Goal: Task Accomplishment & Management: Manage account settings

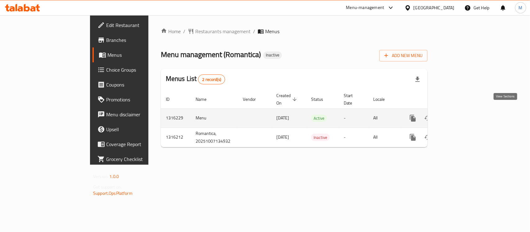
click at [465, 111] on link "enhanced table" at bounding box center [457, 118] width 15 height 15
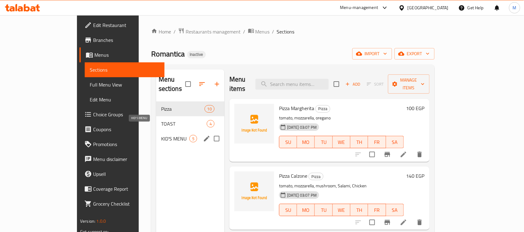
click at [161, 135] on span "KID'S MENU" at bounding box center [175, 138] width 28 height 7
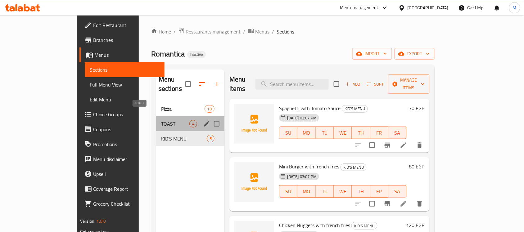
click at [161, 120] on span "TOAST" at bounding box center [175, 123] width 28 height 7
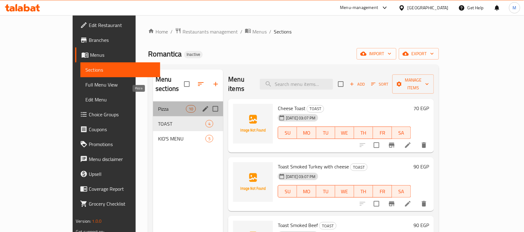
click at [158, 105] on span "Pizza" at bounding box center [172, 108] width 28 height 7
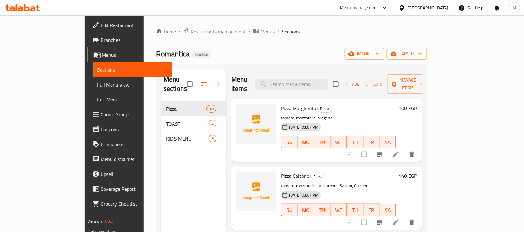
click at [161, 149] on div "Menu sections Pizza 10 TOAST 4 KID'S MENU 5" at bounding box center [193, 186] width 65 height 232
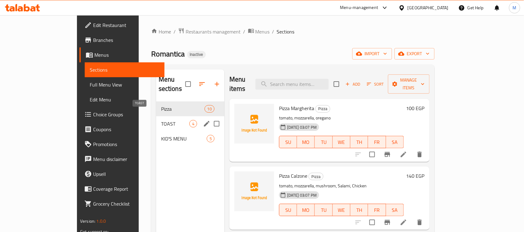
click at [156, 116] on div "TOAST 4" at bounding box center [190, 123] width 68 height 15
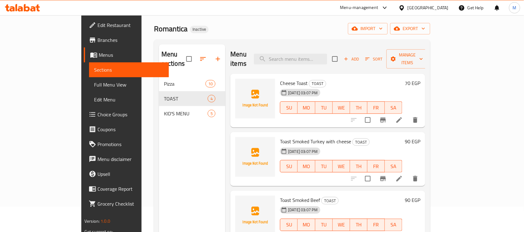
scroll to position [39, 0]
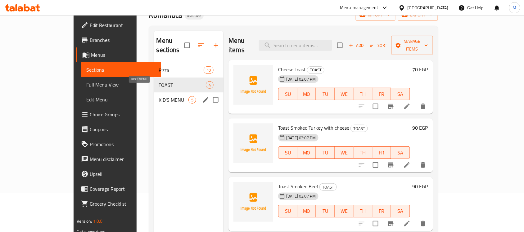
click at [159, 96] on span "KID'S MENU" at bounding box center [174, 99] width 30 height 7
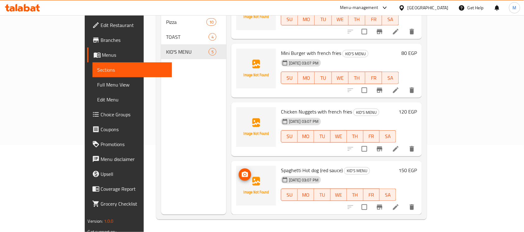
scroll to position [75, 0]
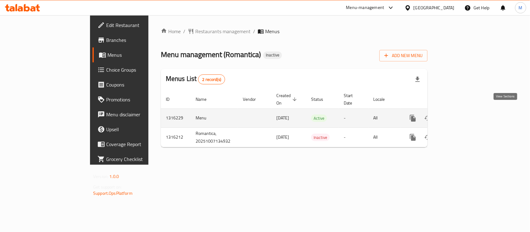
click at [461, 115] on icon "enhanced table" at bounding box center [457, 118] width 7 height 7
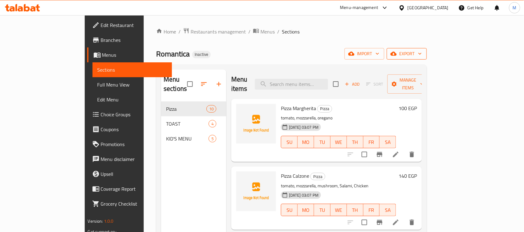
click at [422, 52] on span "export" at bounding box center [407, 54] width 30 height 8
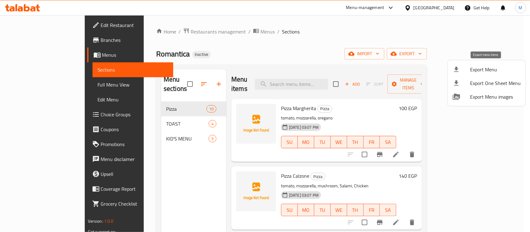
click at [482, 68] on span "Export Menu" at bounding box center [495, 69] width 51 height 7
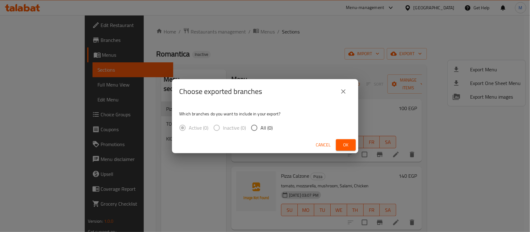
click at [269, 127] on span "All (0)" at bounding box center [267, 127] width 12 height 7
click at [261, 127] on input "All (0)" at bounding box center [254, 127] width 13 height 13
radio input "true"
click at [346, 145] on span "Ok" at bounding box center [346, 145] width 10 height 8
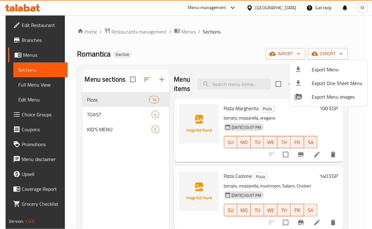
click at [320, 152] on div at bounding box center [186, 114] width 372 height 229
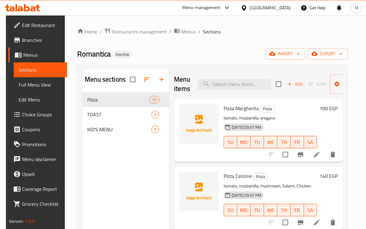
click at [317, 157] on icon at bounding box center [316, 154] width 7 height 7
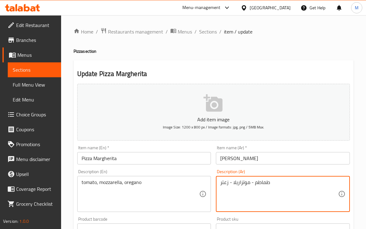
click at [224, 182] on textarea "طماطم - موتزاريلا - زعتر" at bounding box center [279, 193] width 118 height 29
paste textarea "وريجانو"
type textarea "طماطم - موتزاريلا - أوريجانو"
click at [186, 170] on div "Description (En) tomato, mozzarella, oregano Description (En)" at bounding box center [144, 191] width 134 height 43
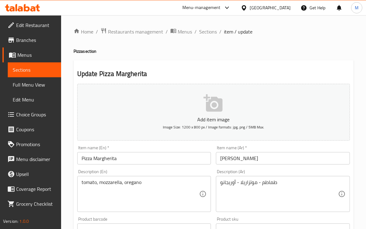
scroll to position [194, 0]
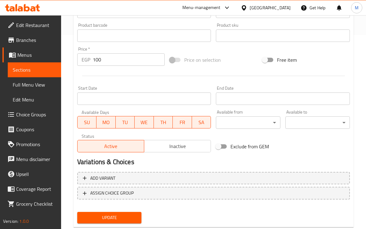
click at [109, 214] on span "Update" at bounding box center [109, 218] width 55 height 8
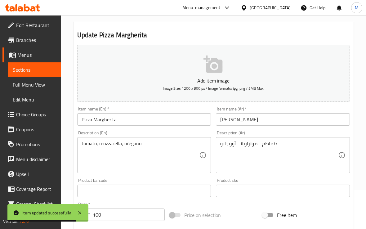
scroll to position [0, 0]
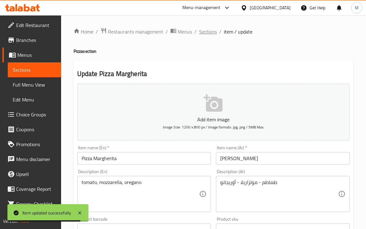
click at [202, 31] on span "Sections" at bounding box center [208, 31] width 18 height 7
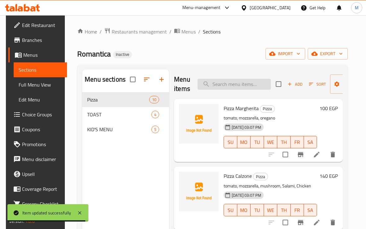
click at [227, 83] on input "search" at bounding box center [234, 84] width 73 height 11
paste input "Pizza Napoli"
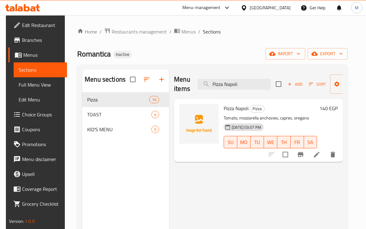
type input "Pizza Napoli"
click at [321, 153] on icon at bounding box center [316, 154] width 7 height 7
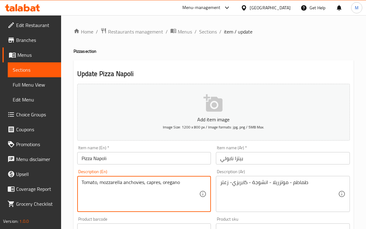
drag, startPoint x: 157, startPoint y: 184, endPoint x: 154, endPoint y: 184, distance: 3.7
type textarea "Tomato, mozzarella anchovies, capers, oregano"
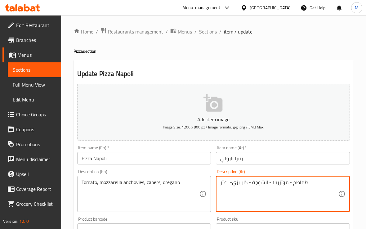
drag, startPoint x: 232, startPoint y: 184, endPoint x: 245, endPoint y: 184, distance: 12.4
click at [226, 182] on textarea "طماطم - موتزريلا - انشوجة - كيبرز- زعتر" at bounding box center [279, 193] width 118 height 29
click at [244, 184] on textarea "طماطم - موتزريلا - انشوجة - كيبرز- اوريجانو" at bounding box center [279, 193] width 118 height 29
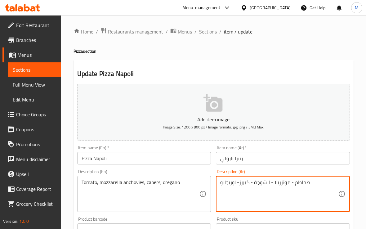
paste textarea "ابري"
type textarea "طماطم - موتزريلا - انشوجة - كابريز- اوريجانو"
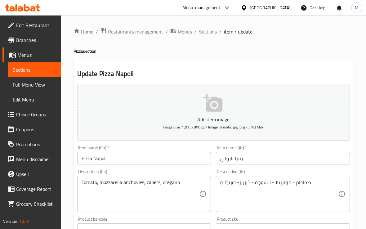
click at [196, 168] on div "Description (En) Tomato, mozzarella anchovies, capers, oregano Description (En)" at bounding box center [144, 191] width 139 height 48
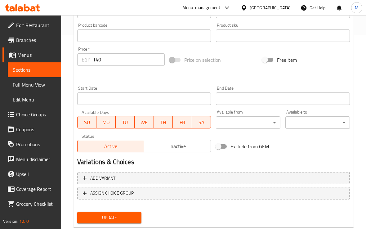
scroll to position [208, 0]
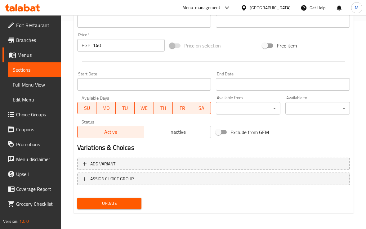
click at [129, 200] on span "Update" at bounding box center [109, 204] width 55 height 8
click at [325, 67] on div at bounding box center [214, 61] width 278 height 15
click at [135, 201] on span "Update" at bounding box center [109, 204] width 55 height 8
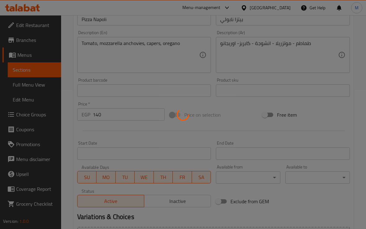
scroll to position [131, 0]
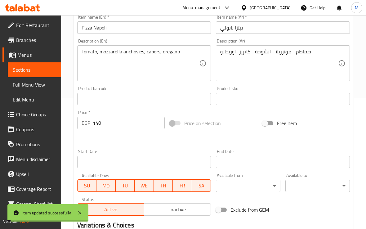
click at [99, 34] on div "Item name (En)   * Pizza Napoli Item name (En) *" at bounding box center [144, 24] width 139 height 24
click at [95, 24] on input "Pizza Napoli" at bounding box center [144, 27] width 134 height 12
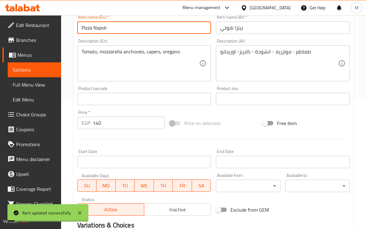
click at [95, 24] on input "Pizza Napoli" at bounding box center [144, 27] width 134 height 12
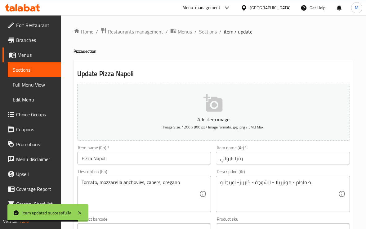
click at [203, 28] on span "Sections" at bounding box center [208, 31] width 18 height 7
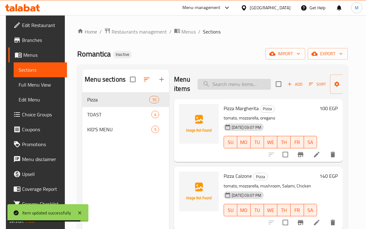
click at [230, 79] on input "search" at bounding box center [234, 84] width 73 height 11
paste input "Pizza Tuna"
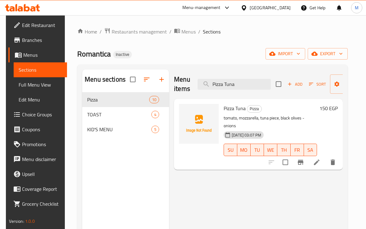
type input "Pizza Tuna"
click at [319, 157] on li at bounding box center [316, 162] width 17 height 11
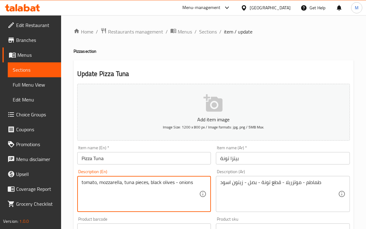
type textarea "tomato, mozzarella, tuna pieces, black olives - onions"
click at [157, 214] on div "Description (En) tomato, mozzarella, tuna pieces, black olives - onions Descrip…" at bounding box center [144, 191] width 139 height 48
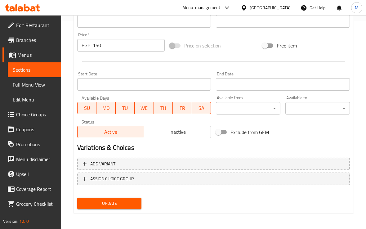
click at [114, 201] on span "Update" at bounding box center [109, 204] width 55 height 8
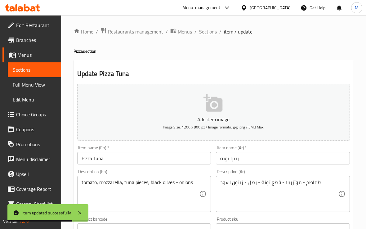
click at [205, 30] on span "Sections" at bounding box center [208, 31] width 18 height 7
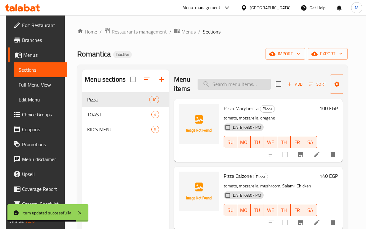
click at [226, 83] on input "search" at bounding box center [234, 84] width 73 height 11
paste input "Pizza Chicken BBQ"
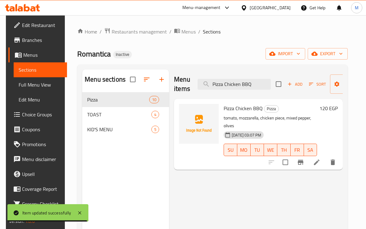
type input "Pizza Chicken BBQ"
click at [321, 159] on icon at bounding box center [316, 162] width 7 height 7
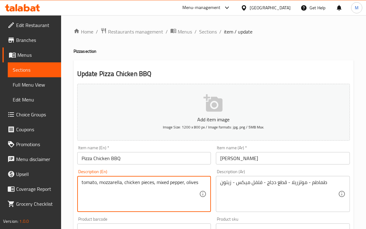
type textarea "tomato, mozzarella, chicken pieces, mixed pepper, olives"
click at [66, 185] on div "Home / Restaurants management / Menus / Sections / item / update Pizza section …" at bounding box center [213, 227] width 305 height 424
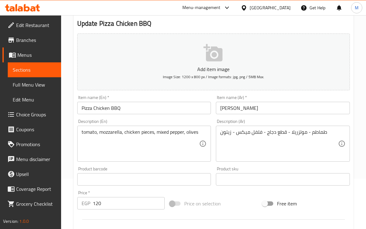
scroll to position [194, 0]
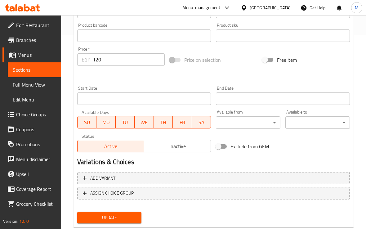
click at [108, 214] on span "Update" at bounding box center [109, 218] width 55 height 8
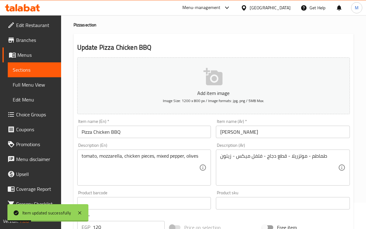
scroll to position [0, 0]
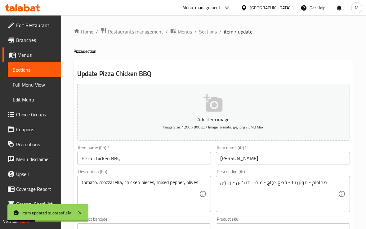
click at [203, 29] on span "Sections" at bounding box center [208, 31] width 18 height 7
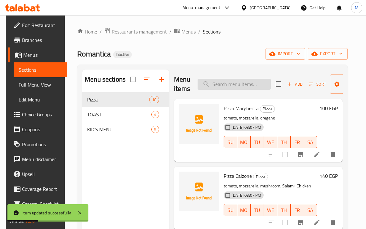
click at [236, 83] on input "search" at bounding box center [234, 84] width 73 height 11
paste input "Pizza Chicken BBQ"
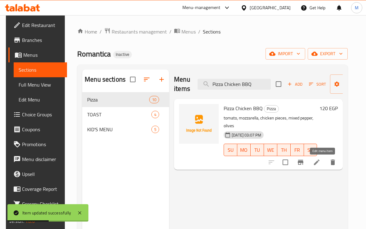
type input "Pizza Chicken BBQ"
click at [321, 160] on icon at bounding box center [316, 162] width 7 height 7
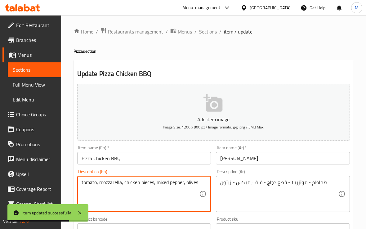
click at [145, 183] on textarea "tomato, mozzarella, chicken pieces, mixed pepper, olives" at bounding box center [141, 193] width 118 height 29
type textarea "tomato, mozzarella, chicken, mixed pepper, olives"
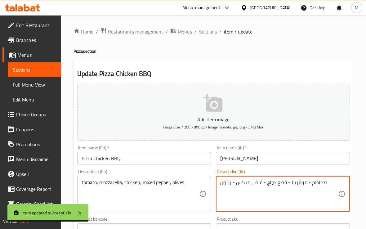
click at [281, 182] on textarea "طماطم - موتزريلا - قطع دجاج - فلفل ميكس - زيتون" at bounding box center [279, 193] width 118 height 29
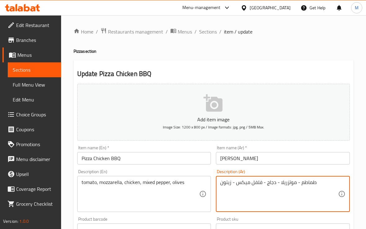
type textarea "طماطم - موتزريلا - دجاج - فلفل ميكس - زيتون"
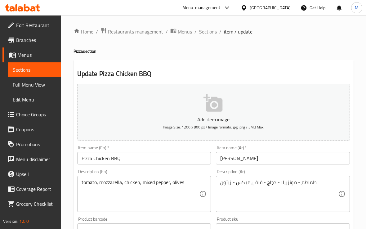
click at [189, 166] on div "Item name (En)   * Pizza Chicken BBQ Item name (En) *" at bounding box center [144, 155] width 139 height 24
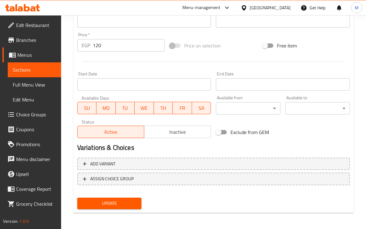
click at [119, 207] on button "Update" at bounding box center [109, 203] width 65 height 11
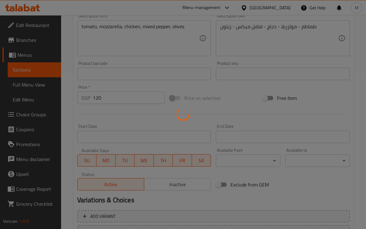
scroll to position [92, 0]
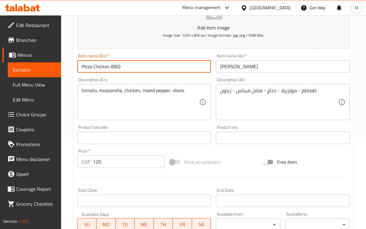
drag, startPoint x: 137, startPoint y: 64, endPoint x: 75, endPoint y: 66, distance: 61.2
click at [76, 66] on div "Item name (En)   * Pizza Chicken BBQ Item name (En) *" at bounding box center [144, 63] width 139 height 24
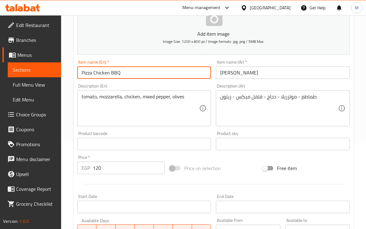
scroll to position [0, 0]
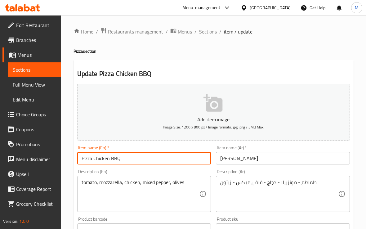
click at [206, 31] on span "Sections" at bounding box center [208, 31] width 18 height 7
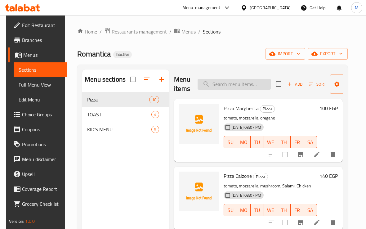
click at [222, 84] on input "search" at bounding box center [234, 84] width 73 height 11
paste input "Pizza Seafood"
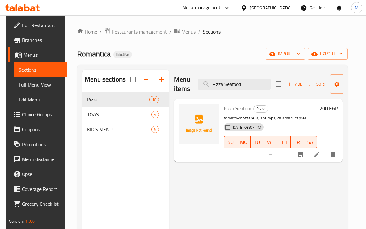
type input "Pizza Seafood"
click at [320, 154] on icon at bounding box center [317, 155] width 6 height 6
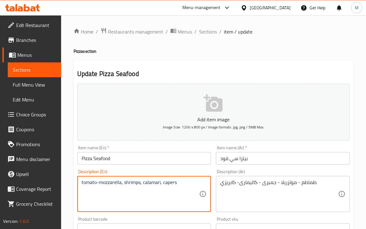
type textarea "tomato-mozzarella, shrimps, calamari, capers"
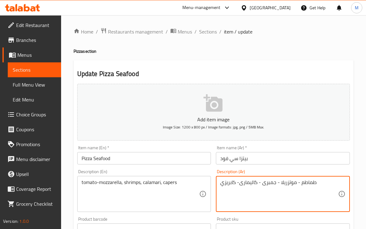
click at [230, 185] on textarea "طماطم - موتزريلا - جمبرى - كاليمارى- كابريزي" at bounding box center [279, 193] width 118 height 29
click at [241, 190] on textarea "طماطم - موتزريلا - جمبرى - كاليمارى- كابريزي" at bounding box center [279, 193] width 118 height 29
type textarea "طماطم - موتزريلا - جمبرى - كاليمارى- كابريز"
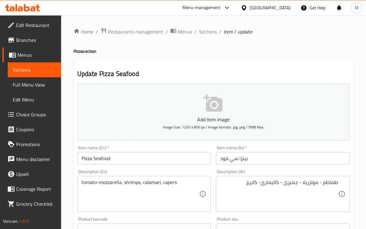
drag, startPoint x: 208, startPoint y: 171, endPoint x: 193, endPoint y: 174, distance: 14.8
click at [207, 171] on div "Description (En) tomato-mozzarella, shrimps, calamari, capers Description (En)" at bounding box center [144, 191] width 134 height 43
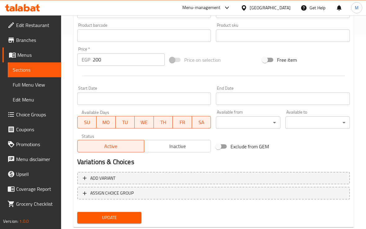
click at [116, 214] on span "Update" at bounding box center [109, 218] width 55 height 8
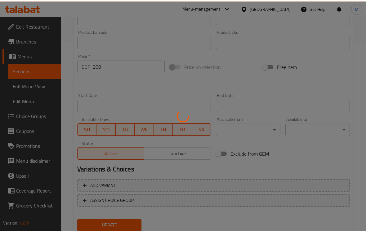
scroll to position [116, 0]
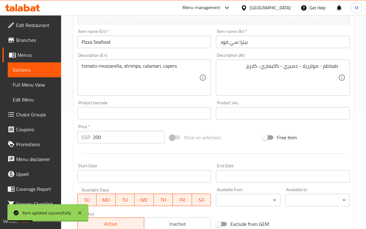
click at [197, 32] on div "Item name (En)   * Pizza Seafood Item name (En) *" at bounding box center [144, 38] width 134 height 19
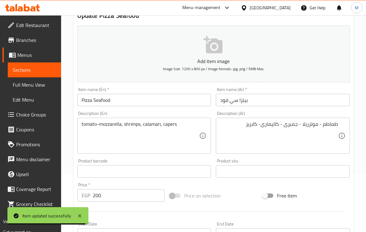
scroll to position [0, 0]
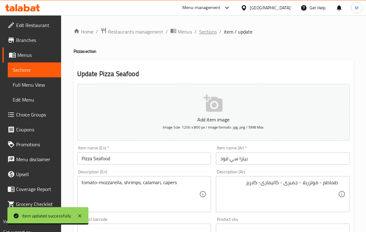
click at [203, 29] on span "Sections" at bounding box center [208, 31] width 18 height 7
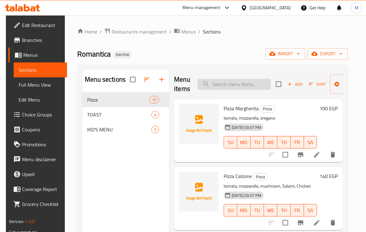
click at [238, 85] on input "search" at bounding box center [234, 84] width 73 height 11
paste input "Pizza Salmon"
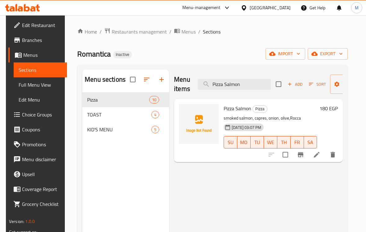
type input "Pizza Salmon"
click at [320, 156] on icon at bounding box center [317, 155] width 6 height 6
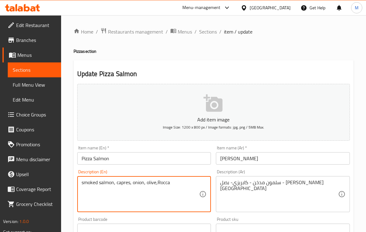
drag, startPoint x: 128, startPoint y: 184, endPoint x: 124, endPoint y: 184, distance: 4.3
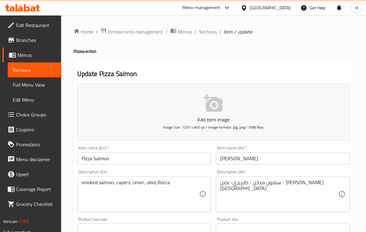
click at [159, 215] on div "Product barcode Product barcode" at bounding box center [144, 227] width 139 height 24
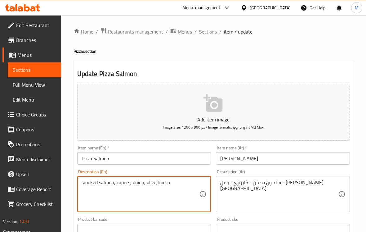
click at [158, 184] on textarea "smoked salmon, capers, onion, olive,Rocca" at bounding box center [141, 193] width 118 height 29
type textarea "smoked salmon, capers, onion, olive, Rocca"
click at [164, 213] on div "Description (En) smoked salmon, capers, onion, olive, Rocca Description (En)" at bounding box center [144, 191] width 139 height 48
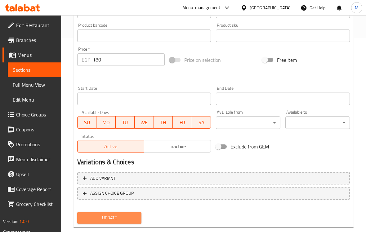
click at [123, 216] on span "Update" at bounding box center [109, 218] width 55 height 8
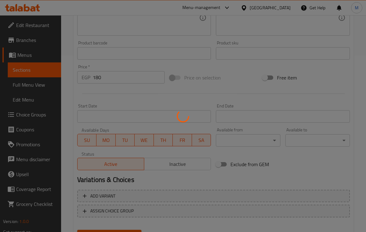
scroll to position [39, 0]
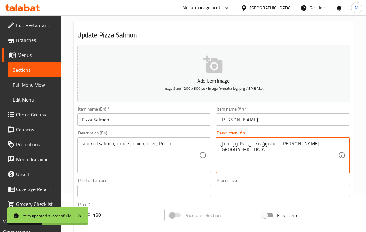
type textarea "سلمون مدخن - كابريز- بصل - [PERSON_NAME][GEOGRAPHIC_DATA]"
click at [273, 178] on div "Product sku Product sku" at bounding box center [283, 187] width 134 height 19
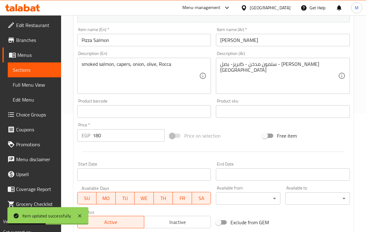
scroll to position [206, 0]
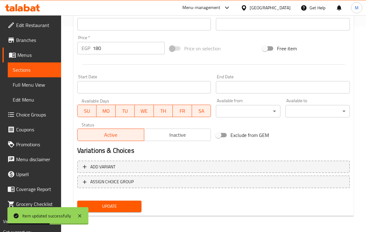
click at [130, 210] on button "Update" at bounding box center [109, 206] width 65 height 11
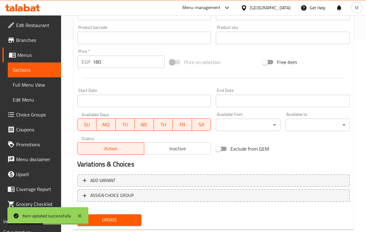
scroll to position [11, 0]
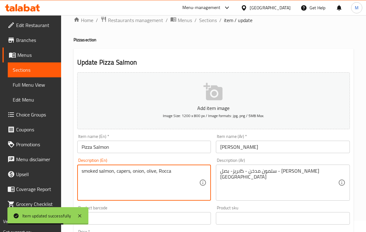
drag, startPoint x: 171, startPoint y: 170, endPoint x: 161, endPoint y: 173, distance: 10.2
type textarea "smoked salmon, capers, onion, olive, Rucola"
click at [179, 204] on div "Product barcode Product barcode" at bounding box center [144, 215] width 139 height 24
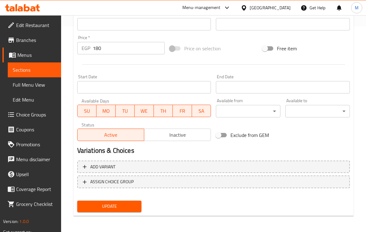
click at [121, 205] on span "Update" at bounding box center [109, 206] width 55 height 8
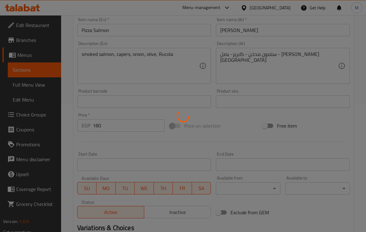
scroll to position [128, 0]
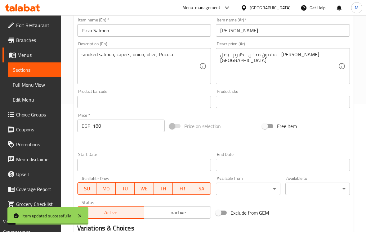
click at [273, 88] on div "Product sku Product sku" at bounding box center [283, 99] width 139 height 24
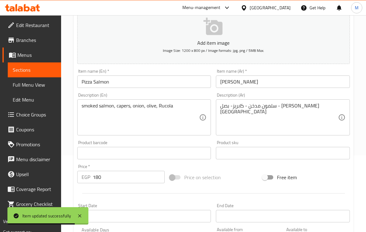
scroll to position [0, 0]
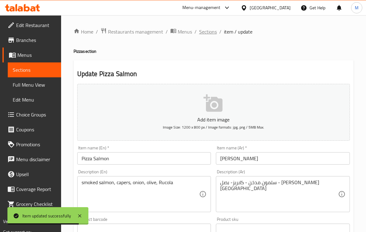
click at [214, 30] on span "Sections" at bounding box center [208, 31] width 18 height 7
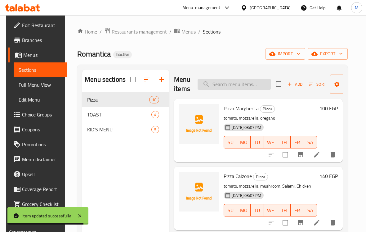
click at [223, 81] on input "search" at bounding box center [234, 84] width 73 height 11
paste input "Club Sandwich"
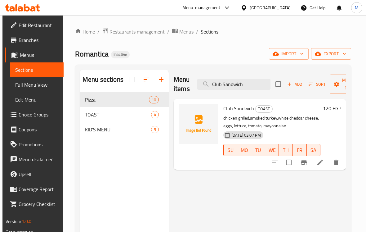
type input "Club Sandwich"
click at [324, 166] on icon at bounding box center [320, 162] width 7 height 7
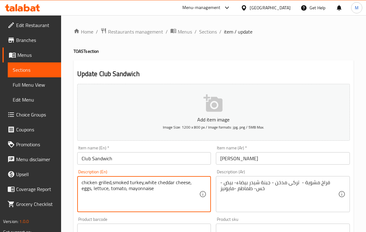
click at [151, 184] on textarea "chicken grilled,smoked turkey,white cheddar cheese, eggs, lettuce, tomato, mayo…" at bounding box center [141, 193] width 118 height 29
type textarea "chicken grilled,smoked turkey,cheddar cheese, eggs, lettuce, tomato, mayonnaise"
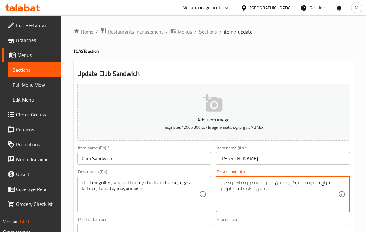
click at [242, 184] on textarea "فراخ مشوية - تركى مدخن - جبنة شيدر بيضاء- بيض - خس- طماطم -مايونيز" at bounding box center [279, 193] width 118 height 29
type textarea "فراخ مشوية - تركى مدخن - جبنة شيدر - بيض - خس- طماطم -مايونيز"
click at [204, 175] on div "Description (En) chicken grilled,smoked turkey,cheddar cheese, eggs, lettuce, t…" at bounding box center [144, 191] width 134 height 43
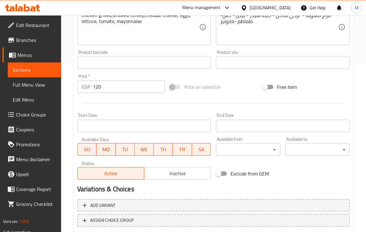
scroll to position [194, 0]
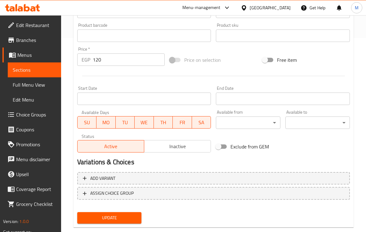
click at [129, 218] on span "Update" at bounding box center [109, 218] width 55 height 8
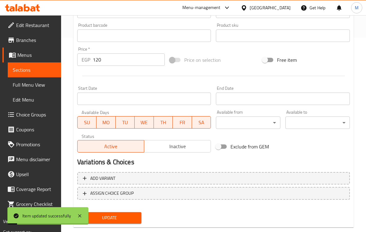
scroll to position [0, 0]
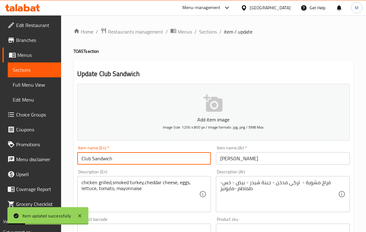
drag, startPoint x: 114, startPoint y: 156, endPoint x: 57, endPoint y: 156, distance: 57.1
click at [57, 157] on div "Edit Restaurant Branches Menus Sections Full Menu View Edit Menu Choice Groups …" at bounding box center [183, 227] width 366 height 424
click at [206, 34] on span "Sections" at bounding box center [208, 31] width 18 height 7
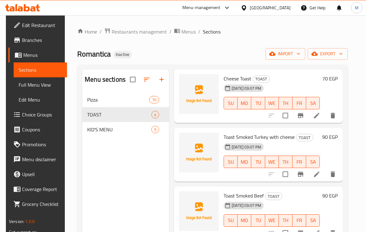
scroll to position [50, 0]
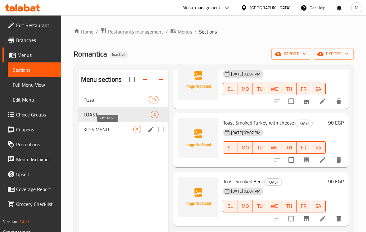
click at [105, 131] on span "KID'S MENU" at bounding box center [109, 129] width 50 height 7
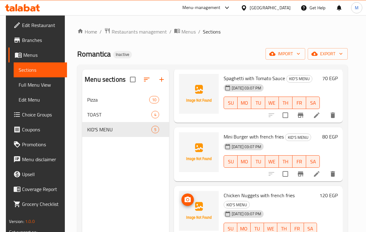
scroll to position [22, 0]
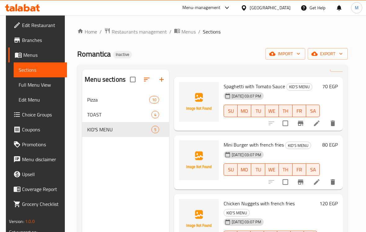
click at [322, 181] on li at bounding box center [316, 181] width 17 height 11
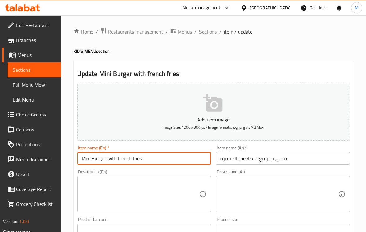
drag, startPoint x: 151, startPoint y: 161, endPoint x: 107, endPoint y: 161, distance: 43.8
click at [107, 161] on input "Mini Burger with french fries" at bounding box center [144, 158] width 134 height 12
type input "Mini Burger"
click at [99, 188] on textarea at bounding box center [141, 193] width 118 height 29
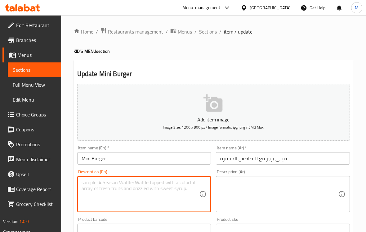
paste textarea "with french fries"
type textarea "with french fries"
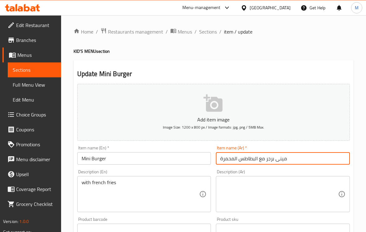
drag, startPoint x: 265, startPoint y: 159, endPoint x: 206, endPoint y: 161, distance: 59.0
click at [206, 161] on div "Add item image Image Size: 1200 x 800 px / Image formats: jpg, png / 5MB Max. I…" at bounding box center [214, 215] width 278 height 268
type input "مینی برجر"
click at [253, 195] on textarea at bounding box center [279, 193] width 118 height 29
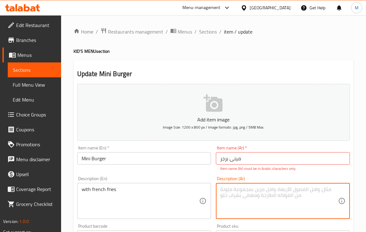
paste textarea "مع البطاطس المحمرة"
type textarea "مع البطاطس المحمرة"
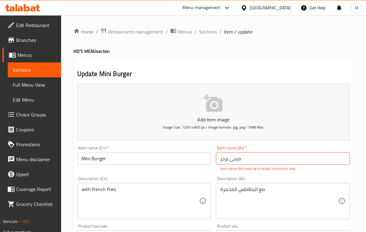
click at [168, 172] on div "Item name (En)   * Mini Burger Item name (En) *" at bounding box center [144, 158] width 139 height 31
drag, startPoint x: 255, startPoint y: 157, endPoint x: 183, endPoint y: 163, distance: 71.6
click at [183, 163] on div "Add item image Image Size: 1200 x 800 px / Image formats: jpg, png / 5MB Max. I…" at bounding box center [214, 218] width 278 height 274
type input "ميني برجر"
click at [182, 168] on div "Add item image Image Size: 1200 x 800 px / Image formats: jpg, png / 5MB Max. I…" at bounding box center [214, 218] width 278 height 274
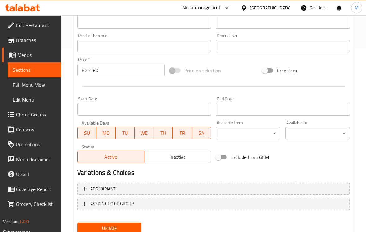
scroll to position [206, 0]
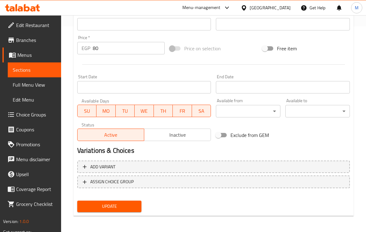
click at [124, 207] on span "Update" at bounding box center [109, 206] width 55 height 8
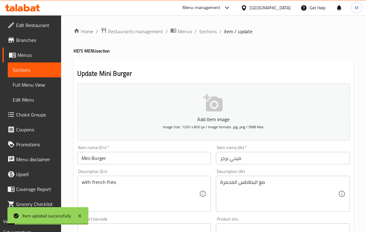
scroll to position [0, 0]
click at [207, 32] on span "Sections" at bounding box center [208, 31] width 18 height 7
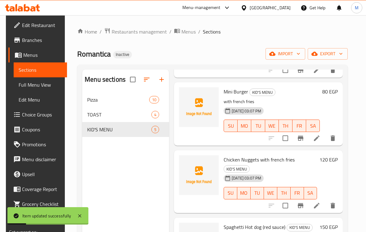
scroll to position [78, 0]
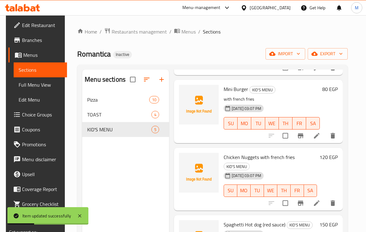
click at [316, 202] on icon at bounding box center [316, 202] width 7 height 7
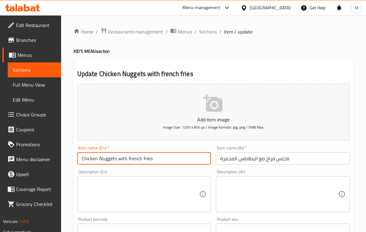
drag, startPoint x: 159, startPoint y: 157, endPoint x: 118, endPoint y: 163, distance: 41.4
click at [118, 163] on input "Chicken Nuggets with french fries" at bounding box center [144, 158] width 134 height 12
type input "Chicken Nuggets"
click at [104, 188] on textarea at bounding box center [141, 193] width 118 height 29
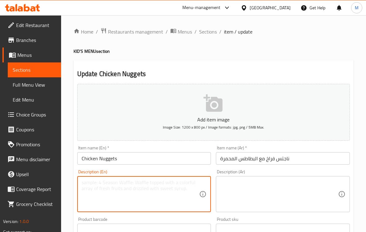
paste textarea "with french fries"
type textarea "with french fries"
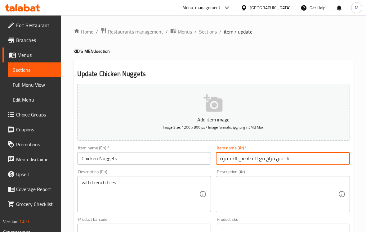
drag, startPoint x: 265, startPoint y: 161, endPoint x: 188, endPoint y: 163, distance: 76.1
click at [188, 163] on div "Add item image Image Size: 1200 x 800 px / Image formats: jpg, png / 5MB Max. I…" at bounding box center [214, 215] width 278 height 268
type input "ناجتس فراخ"
click at [281, 190] on textarea at bounding box center [279, 193] width 118 height 29
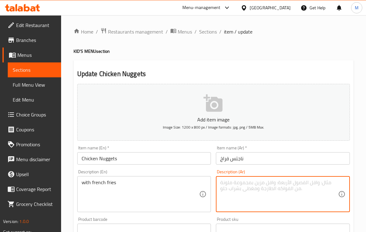
paste textarea "مع البطاطس المحمرة"
type textarea "مع البطاطس المحمرة"
click at [208, 170] on div "Description (En) with french fries Description (En)" at bounding box center [144, 191] width 134 height 43
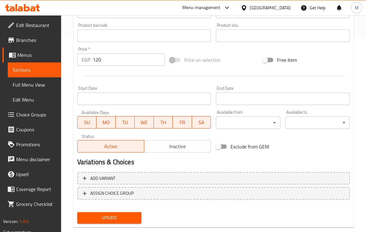
click at [115, 216] on span "Update" at bounding box center [109, 218] width 55 height 8
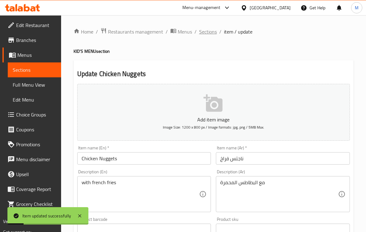
click at [207, 31] on span "Sections" at bounding box center [208, 31] width 18 height 7
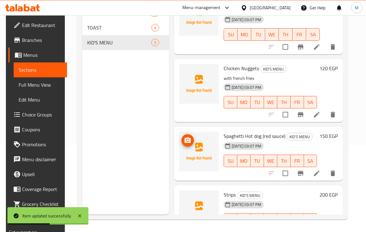
scroll to position [110, 0]
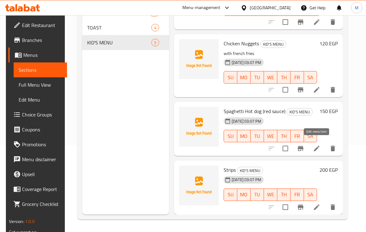
click at [314, 146] on icon at bounding box center [316, 148] width 7 height 7
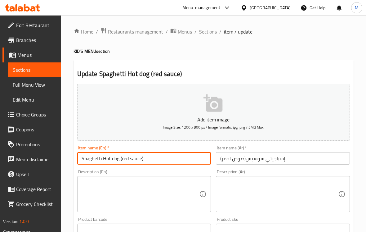
drag, startPoint x: 144, startPoint y: 160, endPoint x: 120, endPoint y: 160, distance: 23.9
click at [120, 160] on input "Spaghetti Hot dog (red sauce)" at bounding box center [144, 158] width 134 height 12
type input "Spaghetti Hot dog"
click at [140, 201] on textarea at bounding box center [141, 193] width 118 height 29
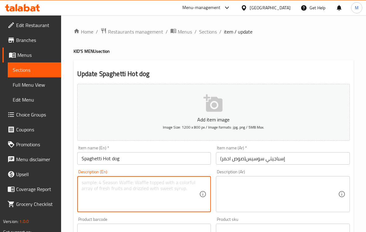
paste textarea "(red sauce)"
type textarea "(red sauce)"
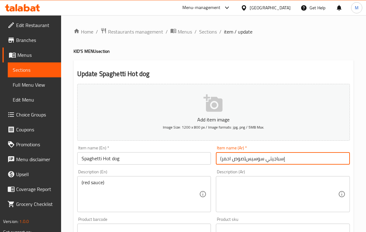
drag, startPoint x: 247, startPoint y: 160, endPoint x: 183, endPoint y: 162, distance: 64.3
click at [183, 162] on div "Add item image Image Size: 1200 x 800 px / Image formats: jpg, png / 5MB Max. I…" at bounding box center [214, 215] width 278 height 268
type input "إسباجيتي سوسيس"
click at [271, 192] on textarea at bounding box center [279, 193] width 118 height 29
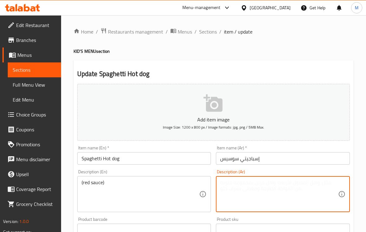
paste textarea "(صوص احمر)"
type textarea "(صوص احمر)"
click at [203, 169] on div "Description (En) (red sauce) Description (En)" at bounding box center [144, 191] width 139 height 48
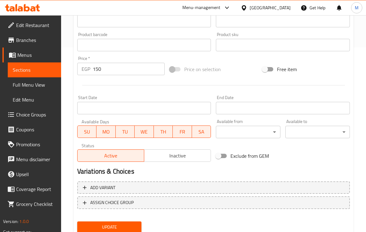
scroll to position [206, 0]
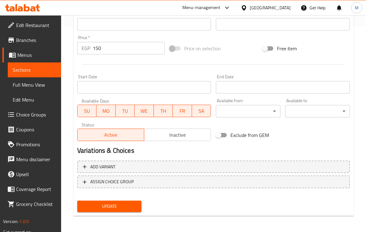
click at [123, 206] on span "Update" at bounding box center [109, 206] width 55 height 8
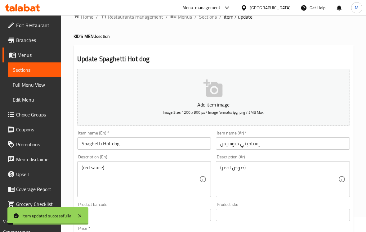
scroll to position [0, 0]
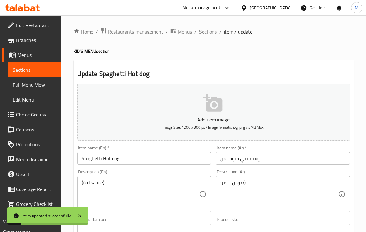
click at [208, 34] on span "Sections" at bounding box center [208, 31] width 18 height 7
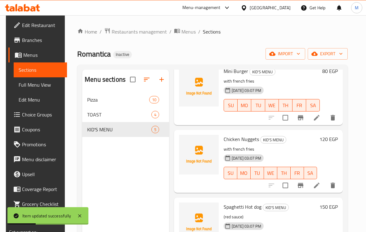
scroll to position [116, 0]
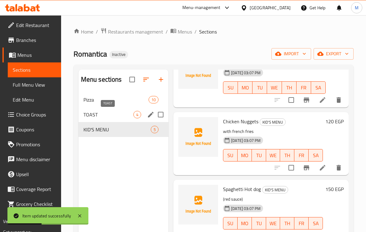
click at [106, 112] on span "TOAST" at bounding box center [109, 114] width 50 height 7
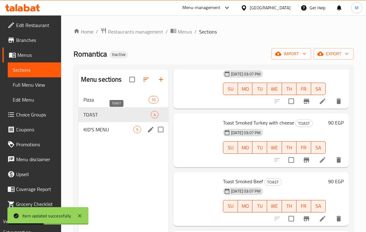
scroll to position [50, 0]
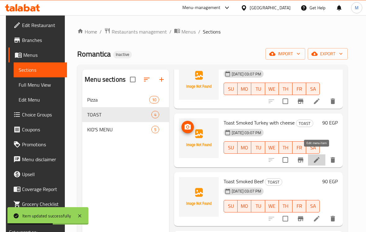
click at [315, 157] on icon at bounding box center [317, 160] width 6 height 6
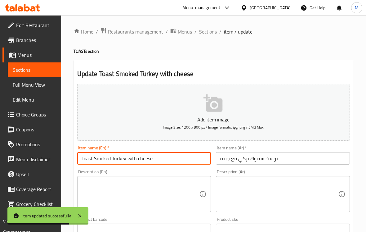
drag, startPoint x: 160, startPoint y: 161, endPoint x: 128, endPoint y: 161, distance: 32.3
click at [128, 161] on input "Toast Smoked Turkey with cheese" at bounding box center [144, 158] width 134 height 12
type input "Toast Smoked [GEOGRAPHIC_DATA]"
click at [130, 185] on textarea at bounding box center [141, 193] width 118 height 29
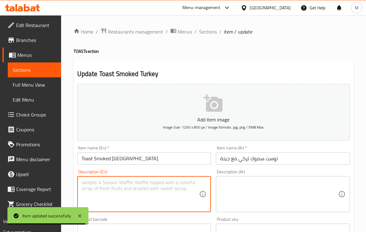
paste textarea "with cheese"
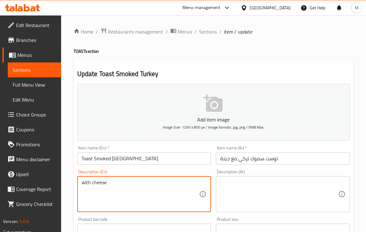
type textarea "with cheese"
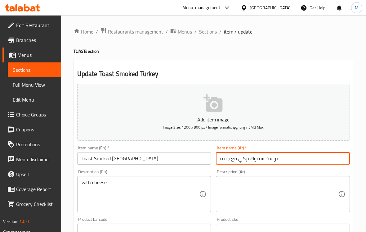
drag, startPoint x: 238, startPoint y: 159, endPoint x: 193, endPoint y: 159, distance: 44.7
click at [193, 159] on div "Add item image Image Size: 1200 x 800 px / Image formats: jpg, png / 5MB Max. I…" at bounding box center [214, 215] width 278 height 268
type input "توست سموك تركي"
click at [249, 180] on textarea at bounding box center [279, 193] width 118 height 29
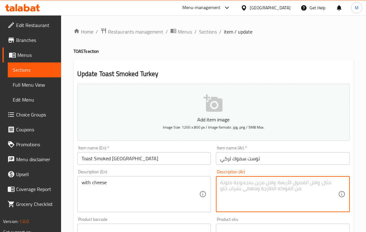
paste textarea "مع جبنة"
type textarea "مع جبنة"
click at [214, 170] on div "Description (Ar) مع جبنة Description (Ar)" at bounding box center [283, 191] width 139 height 48
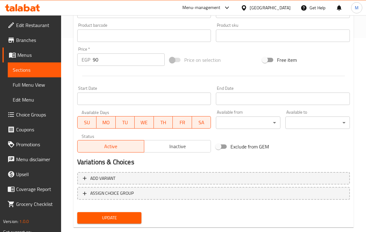
click at [124, 215] on span "Update" at bounding box center [109, 218] width 55 height 8
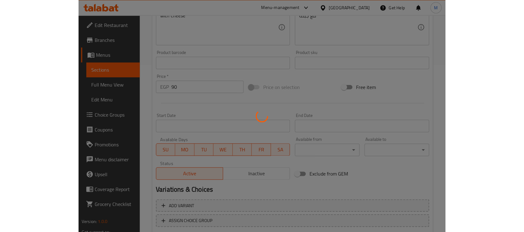
scroll to position [39, 0]
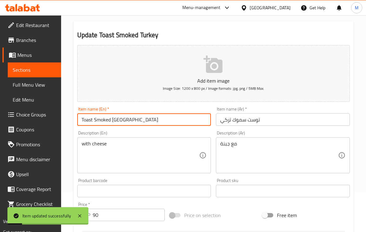
drag, startPoint x: 107, startPoint y: 122, endPoint x: 50, endPoint y: 122, distance: 57.1
click at [50, 122] on div "Edit Restaurant Branches Menus Sections Full Menu View Edit Menu Choice Groups …" at bounding box center [183, 188] width 366 height 424
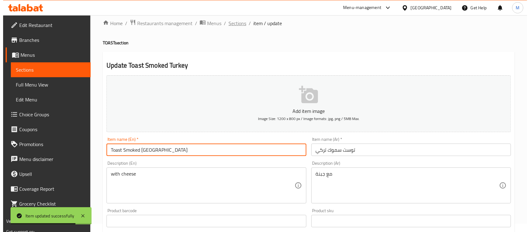
scroll to position [0, 0]
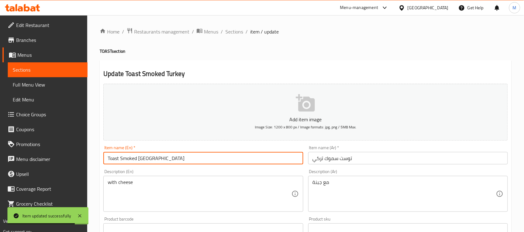
click at [236, 30] on span "Sections" at bounding box center [234, 31] width 18 height 7
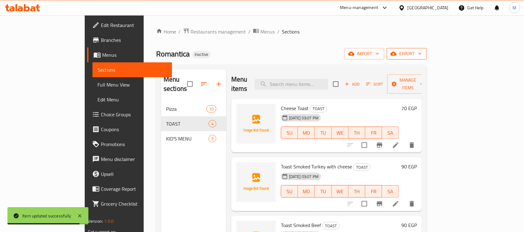
click at [422, 54] on span "export" at bounding box center [407, 54] width 30 height 8
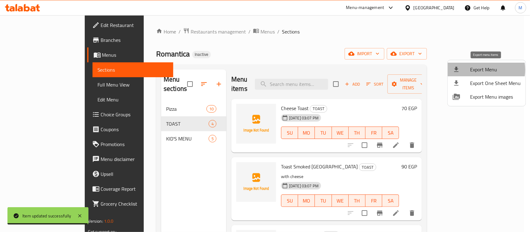
click at [479, 69] on span "Export Menu" at bounding box center [495, 69] width 51 height 7
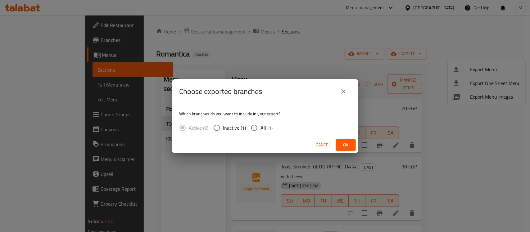
click at [261, 125] on span "All (1)" at bounding box center [267, 127] width 12 height 7
click at [261, 125] on input "All (1)" at bounding box center [254, 127] width 13 height 13
radio input "true"
click at [348, 142] on span "Ok" at bounding box center [346, 145] width 10 height 8
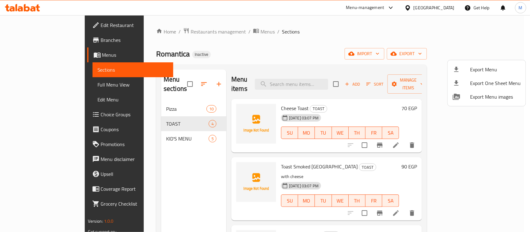
click at [469, 29] on div at bounding box center [265, 116] width 530 height 232
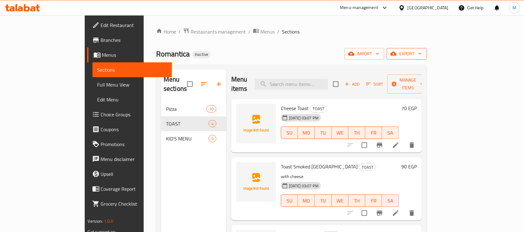
click at [422, 52] on span "export" at bounding box center [407, 54] width 30 height 8
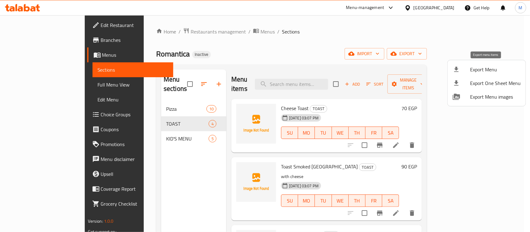
click at [477, 69] on span "Export Menu" at bounding box center [495, 69] width 51 height 7
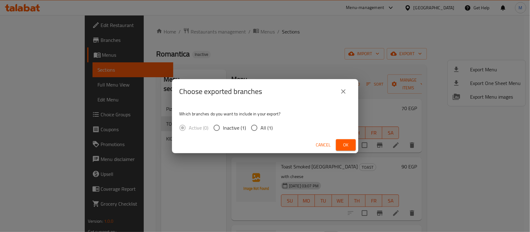
click at [268, 129] on span "All (1)" at bounding box center [267, 127] width 12 height 7
click at [261, 129] on input "All (1)" at bounding box center [254, 127] width 13 height 13
radio input "true"
click at [344, 143] on span "Ok" at bounding box center [346, 145] width 10 height 8
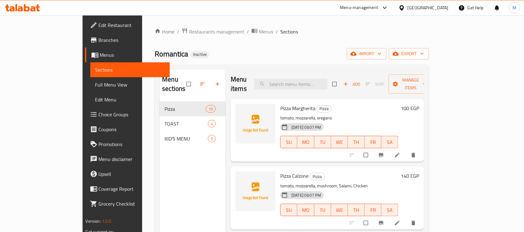
click at [95, 86] on span "Full Menu View" at bounding box center [130, 84] width 70 height 7
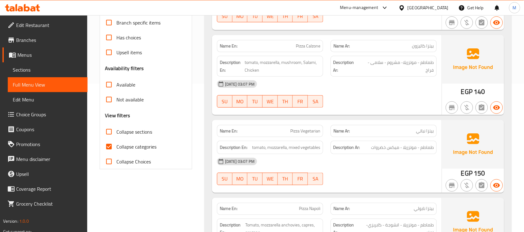
scroll to position [155, 0]
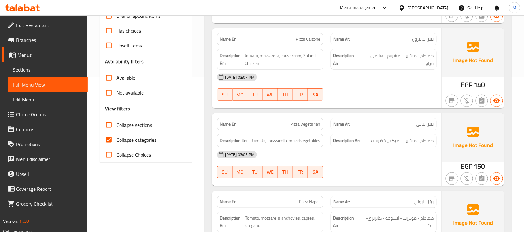
click at [124, 140] on span "Collapse categories" at bounding box center [136, 139] width 40 height 7
click at [116, 140] on input "Collapse categories" at bounding box center [109, 140] width 15 height 15
checkbox input "false"
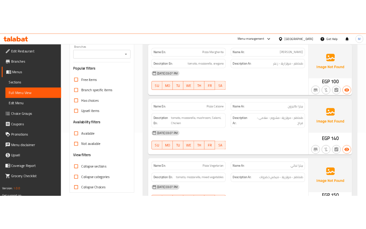
scroll to position [39, 0]
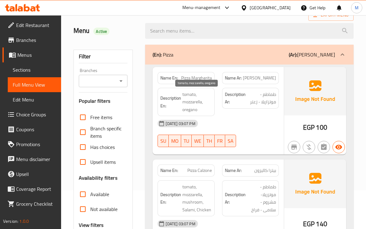
click at [192, 110] on span "tomato, mozzarella, oregano" at bounding box center [197, 102] width 29 height 23
copy span "oregano"
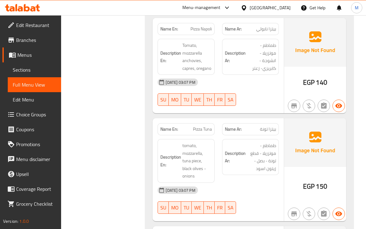
scroll to position [388, 0]
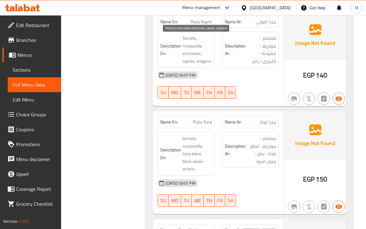
click at [188, 64] on span "Tomato, mozzarella anchovies, capres, oregano" at bounding box center [197, 49] width 29 height 30
copy span "capres"
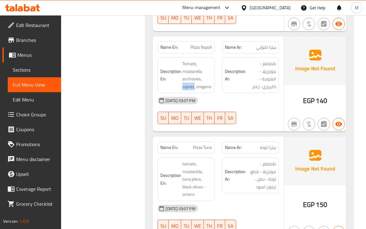
scroll to position [349, 0]
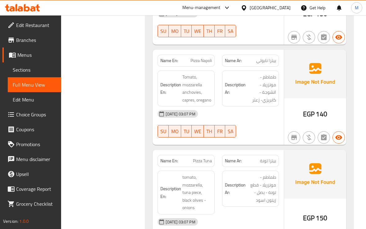
click at [201, 62] on span "Pizza Napoli" at bounding box center [201, 60] width 21 height 7
copy span "Pizza Napoli"
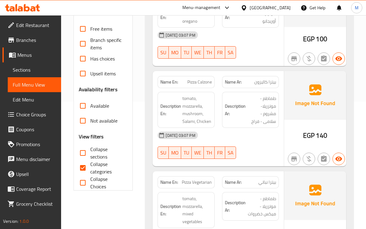
scroll to position [155, 0]
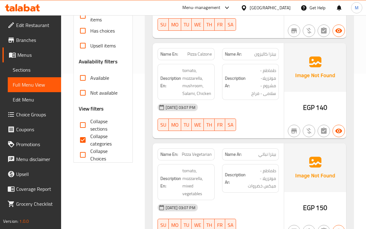
click at [91, 138] on span "Collapse categories" at bounding box center [106, 140] width 33 height 15
click at [90, 138] on input "Collapse categories" at bounding box center [82, 140] width 15 height 15
checkbox input "false"
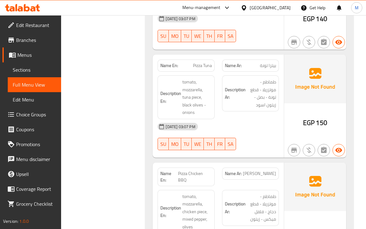
scroll to position [452, 0]
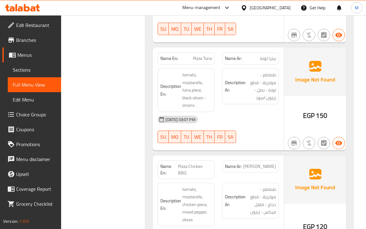
click at [203, 61] on span "Pizza Tuna" at bounding box center [202, 58] width 19 height 7
copy span "Pizza Tuna"
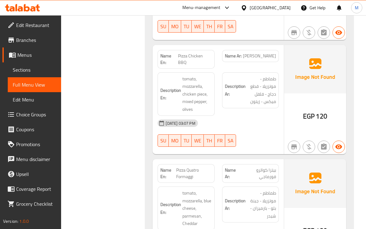
scroll to position [568, 0]
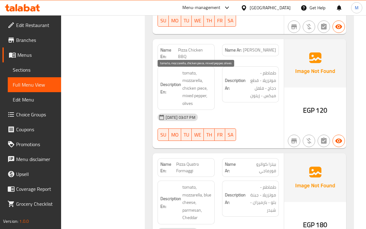
click at [202, 90] on span "tomato, mozzarella, chicken piece, mixed pepper, olives" at bounding box center [197, 88] width 29 height 38
copy span "piece"
click at [193, 51] on span "Pizza Chicken BBQ" at bounding box center [195, 53] width 34 height 13
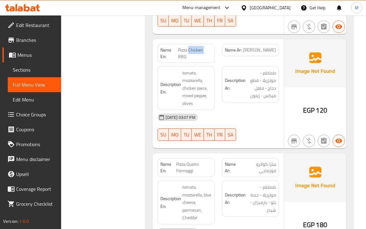
click at [193, 51] on span "Pizza Chicken BBQ" at bounding box center [195, 53] width 34 height 13
copy span "Pizza Chicken BBQ"
click at [185, 52] on span "Pizza Chicken BBQ" at bounding box center [195, 53] width 34 height 13
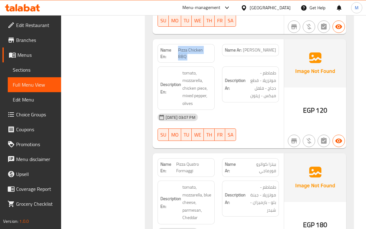
click at [185, 52] on span "Pizza Chicken BBQ" at bounding box center [195, 53] width 34 height 13
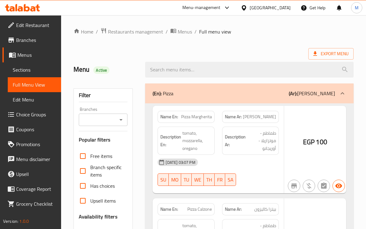
scroll to position [101, 0]
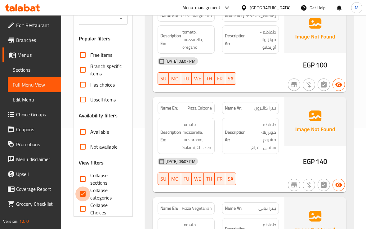
click at [88, 195] on input "Collapse categories" at bounding box center [82, 194] width 15 height 15
checkbox input "false"
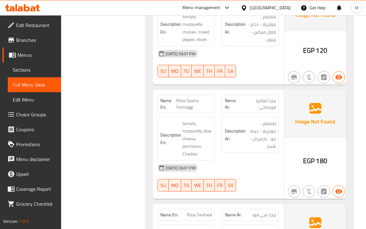
scroll to position [664, 0]
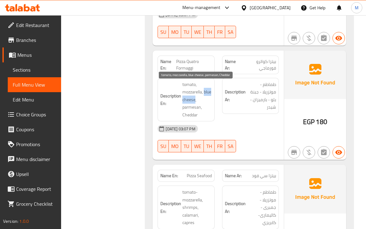
drag, startPoint x: 183, startPoint y: 103, endPoint x: 204, endPoint y: 103, distance: 21.1
click at [204, 103] on span "tomato, mozzarella, blue cheese, parmesan, Cheddar" at bounding box center [197, 100] width 29 height 38
copy span "blue cheese"
click at [193, 101] on span "tomato, mozzarella, blue cheese, parmesan, Cheddar" at bounding box center [197, 100] width 29 height 38
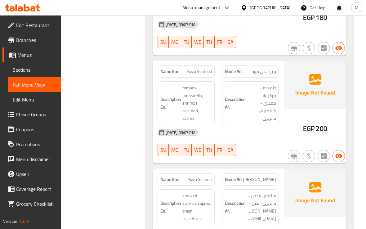
scroll to position [780, 0]
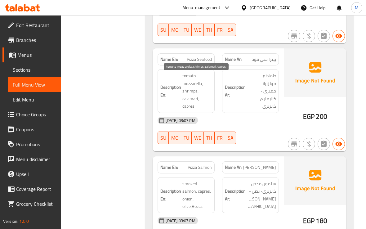
click at [189, 110] on span "tomato-mozzarella, shrimps, calamari, capres" at bounding box center [197, 91] width 29 height 38
click at [198, 62] on span "Pizza Seafood" at bounding box center [199, 59] width 25 height 7
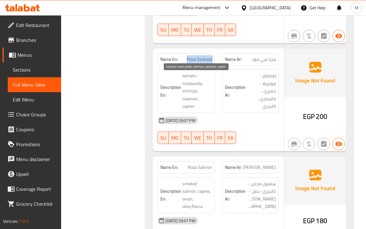
copy span "Pizza Seafood"
click at [201, 61] on span "Pizza Seafood" at bounding box center [199, 59] width 25 height 7
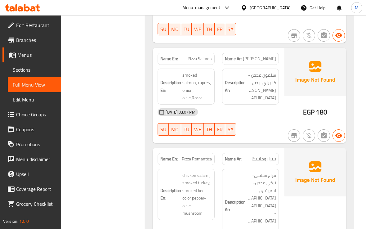
scroll to position [896, 0]
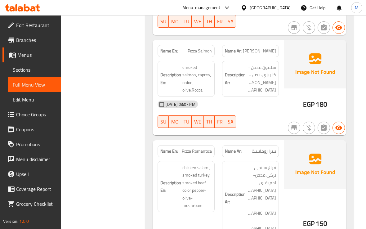
click at [202, 57] on div "Name En: Pizza Salmon" at bounding box center [186, 51] width 57 height 12
copy span "Pizza Salmon"
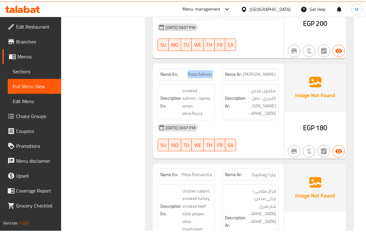
scroll to position [819, 0]
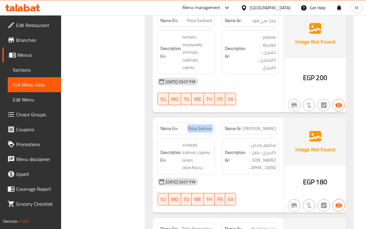
click at [203, 132] on span "Pizza Salmon" at bounding box center [200, 128] width 24 height 7
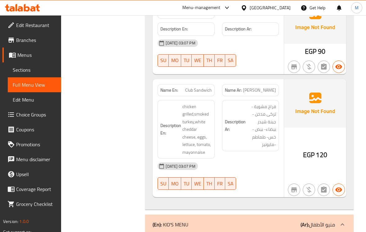
scroll to position [1401, 0]
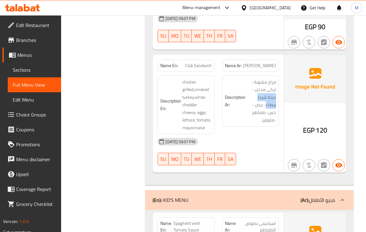
drag, startPoint x: 266, startPoint y: 87, endPoint x: 277, endPoint y: 78, distance: 14.1
click at [277, 78] on div "Description Ar: فراخ مشوية - تركى مدخن - جبنة شيدر بيضاء- بيض - خس- طماطم -مايو…" at bounding box center [250, 100] width 57 height 51
copy span "جبنة شيدر بيضاء"
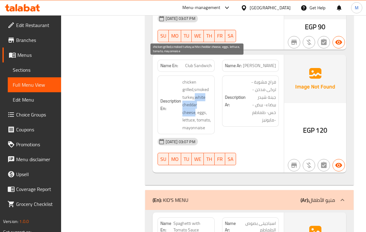
drag, startPoint x: 196, startPoint y: 78, endPoint x: 196, endPoint y: 94, distance: 16.5
click at [196, 94] on span "chicken grilled,smoked turkey,white cheddar cheese, eggs, lettuce, tomato, mayo…" at bounding box center [197, 104] width 29 height 53
copy span "white cheddar cheese"
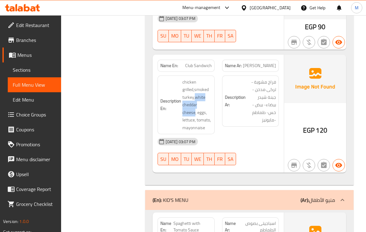
click at [202, 62] on span "Club Sandwich" at bounding box center [198, 65] width 27 height 7
copy span "Club Sandwich"
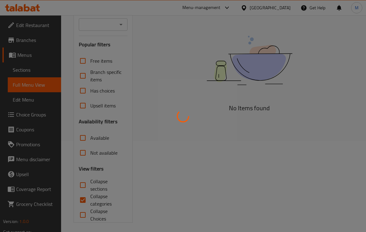
scroll to position [94, 0]
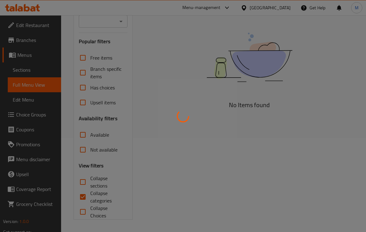
click at [197, 37] on div at bounding box center [183, 116] width 366 height 232
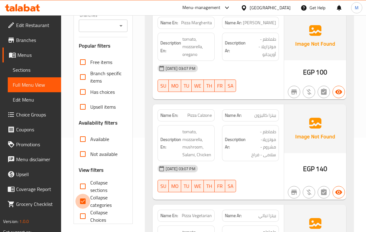
click at [84, 196] on input "Collapse categories" at bounding box center [82, 201] width 15 height 15
checkbox input "false"
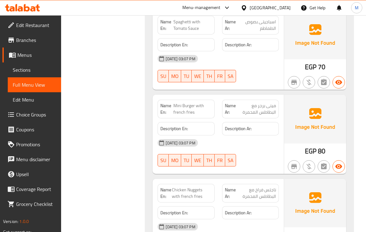
scroll to position [1603, 0]
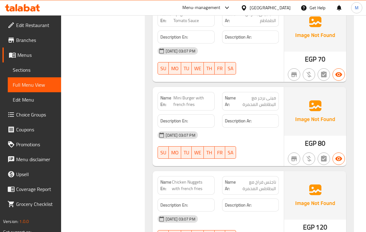
click at [193, 95] on span "Mini Burger with french fries" at bounding box center [193, 101] width 39 height 13
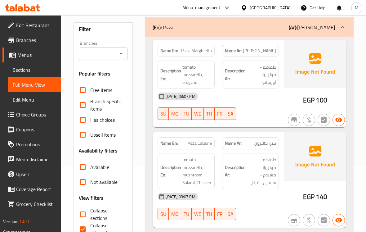
scroll to position [78, 0]
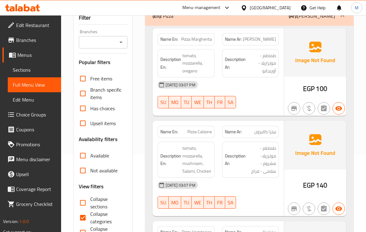
click at [94, 218] on span "Collapse categories" at bounding box center [106, 217] width 33 height 15
click at [90, 218] on input "Collapse categories" at bounding box center [82, 217] width 15 height 15
checkbox input "false"
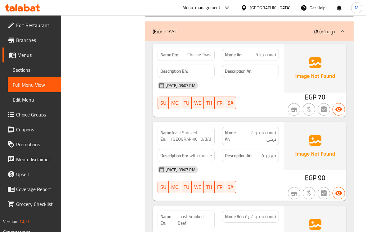
click at [256, 149] on div "Description Ar: مع جبنة" at bounding box center [250, 155] width 57 height 13
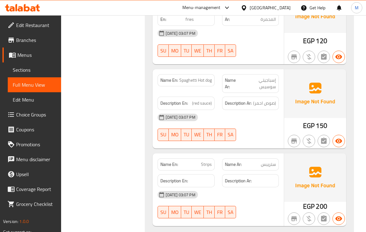
scroll to position [1792, 0]
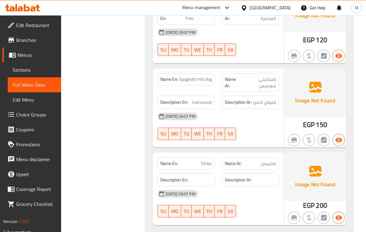
click at [253, 109] on div "07-10-2025 03:07 PM SU MO TU WE TH FR SA" at bounding box center [218, 126] width 129 height 35
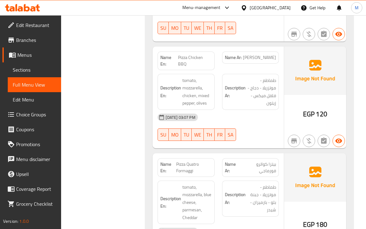
scroll to position [582, 0]
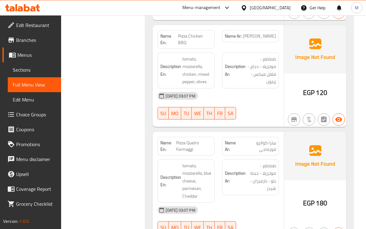
click at [190, 39] on span "Pizza Chicken BBQ" at bounding box center [195, 39] width 34 height 13
copy span "Pizza Chicken BBQ"
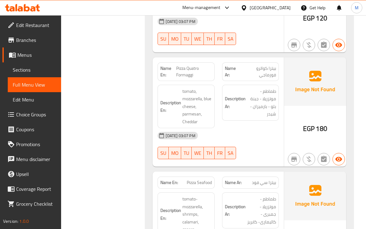
scroll to position [660, 0]
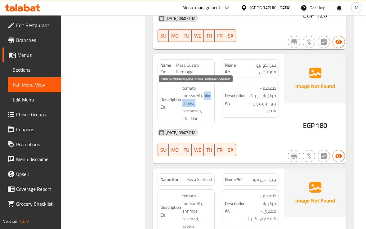
drag, startPoint x: 183, startPoint y: 106, endPoint x: 204, endPoint y: 106, distance: 20.8
click at [204, 106] on span "tomato, mozzarella, blue cheese, parmesan, Cheddar" at bounding box center [197, 103] width 29 height 38
copy span "blue cheese"
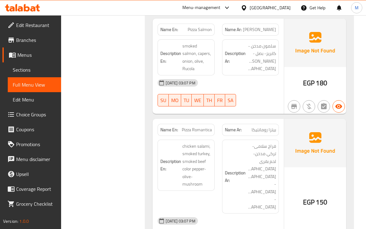
scroll to position [970, 0]
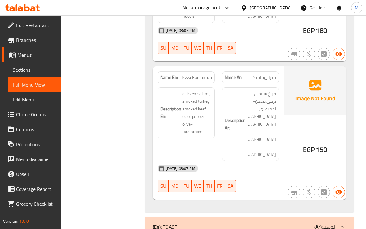
click at [197, 81] on span "Pizza Romantica" at bounding box center [197, 77] width 30 height 7
copy span "Pizza Romantica"
drag, startPoint x: 115, startPoint y: 147, endPoint x: 98, endPoint y: 148, distance: 17.1
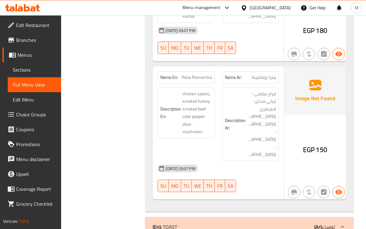
click at [115, 147] on div "Filter Branches Branches Popular filters Free items Branch specific items Has c…" at bounding box center [106, 85] width 72 height 1953
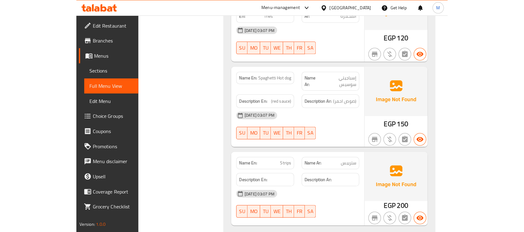
scroll to position [1508, 0]
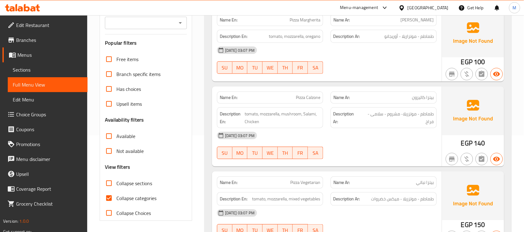
scroll to position [116, 0]
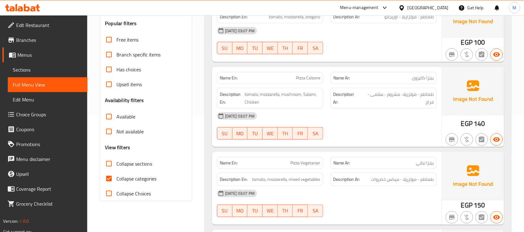
click at [136, 178] on span "Collapse categories" at bounding box center [136, 178] width 40 height 7
click at [116, 178] on input "Collapse categories" at bounding box center [109, 178] width 15 height 15
checkbox input "false"
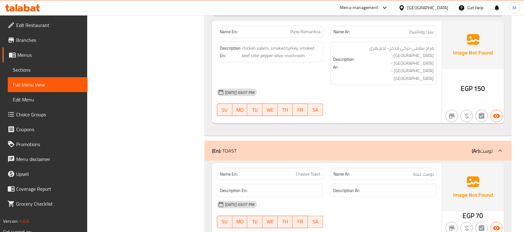
scroll to position [771, 0]
